Goal: Task Accomplishment & Management: Manage account settings

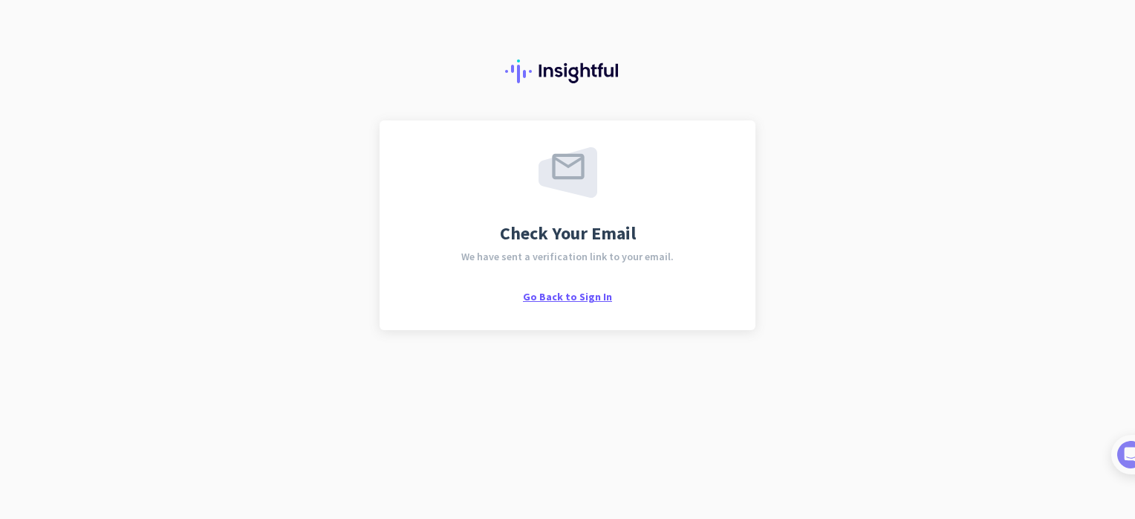
click at [583, 293] on span "Go Back to Sign In" at bounding box center [567, 296] width 89 height 13
click at [582, 300] on span "Go Back to Sign In" at bounding box center [567, 296] width 89 height 13
